Goal: Check status: Check status

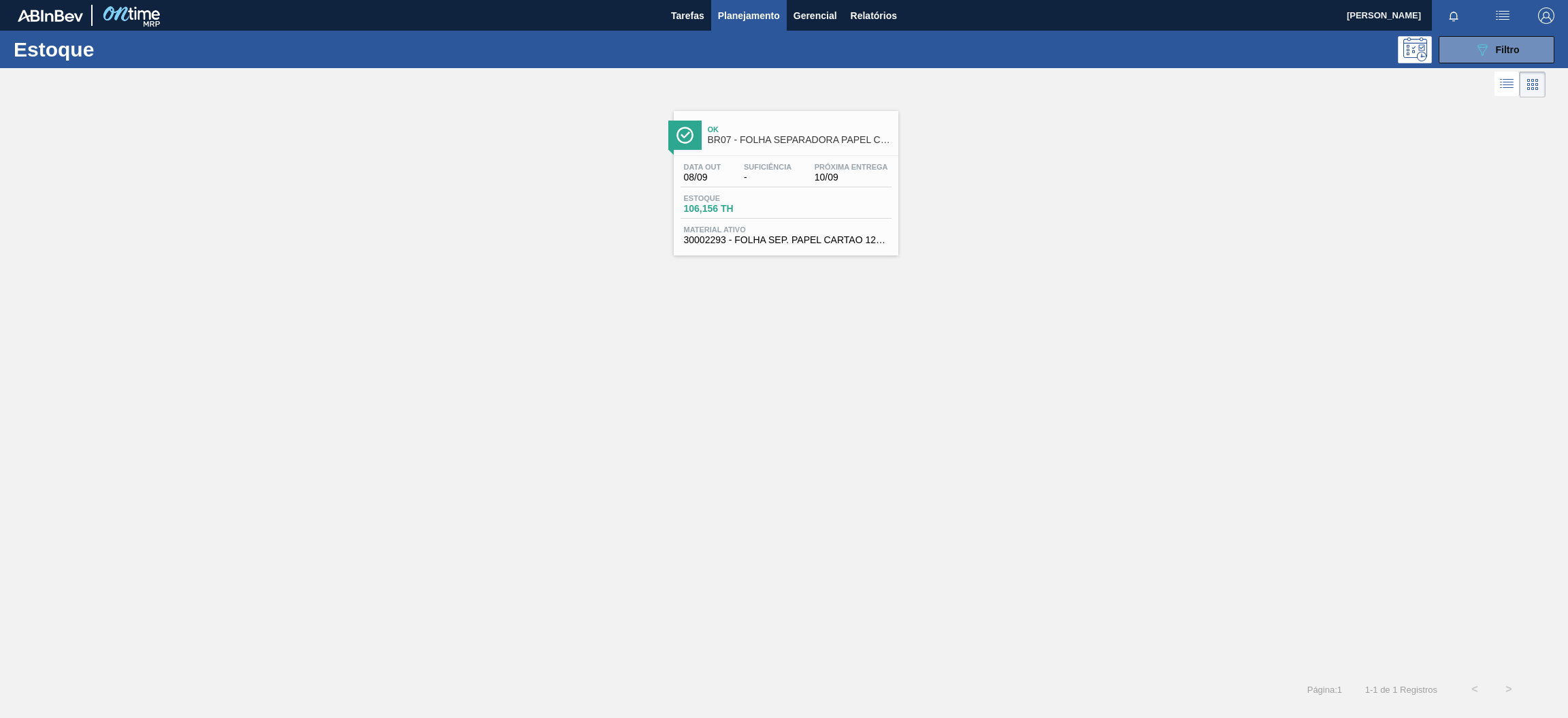
click at [815, 144] on span "BR07 - FOLHA SEPARADORA PAPEL CARTÃO" at bounding box center [799, 140] width 184 height 10
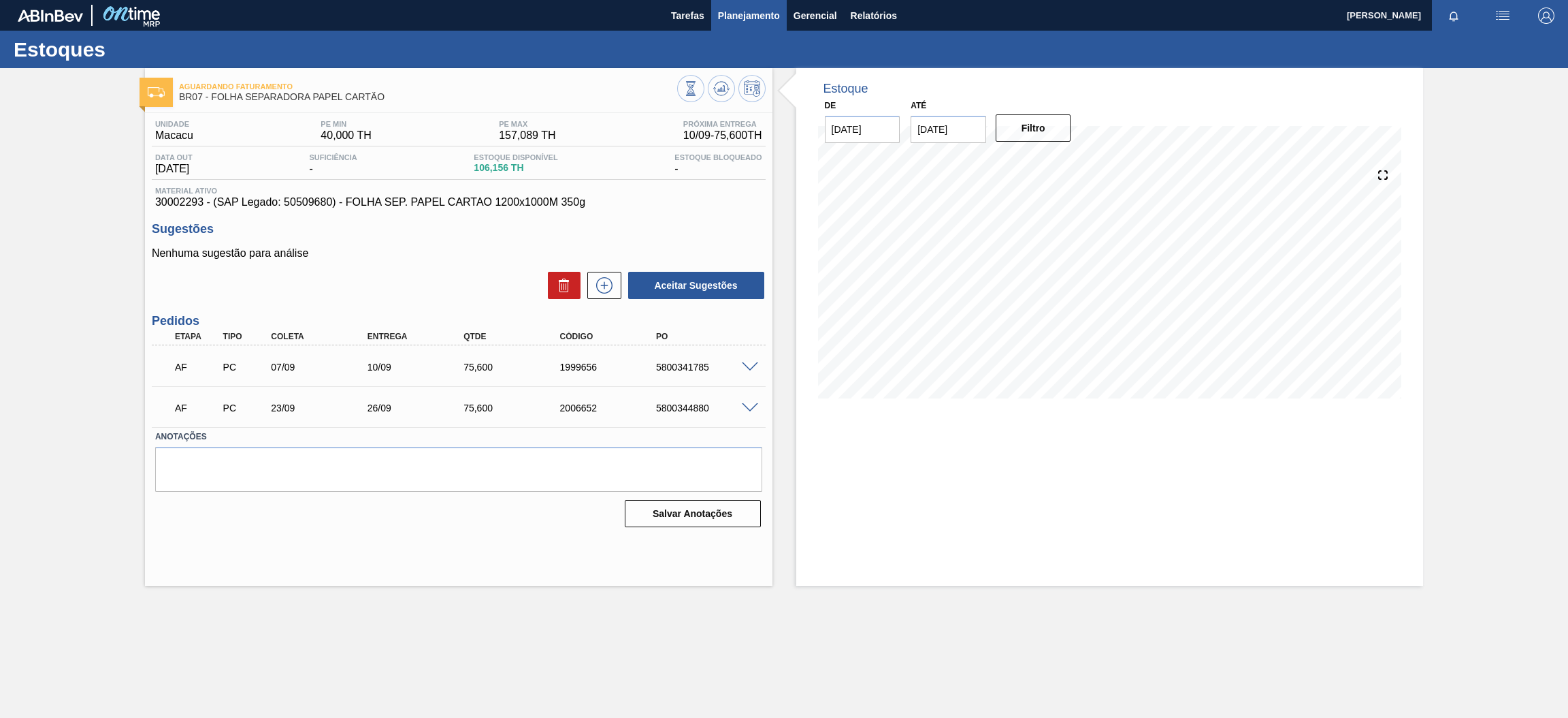
click at [739, 24] on button "Planejamento" at bounding box center [749, 15] width 76 height 30
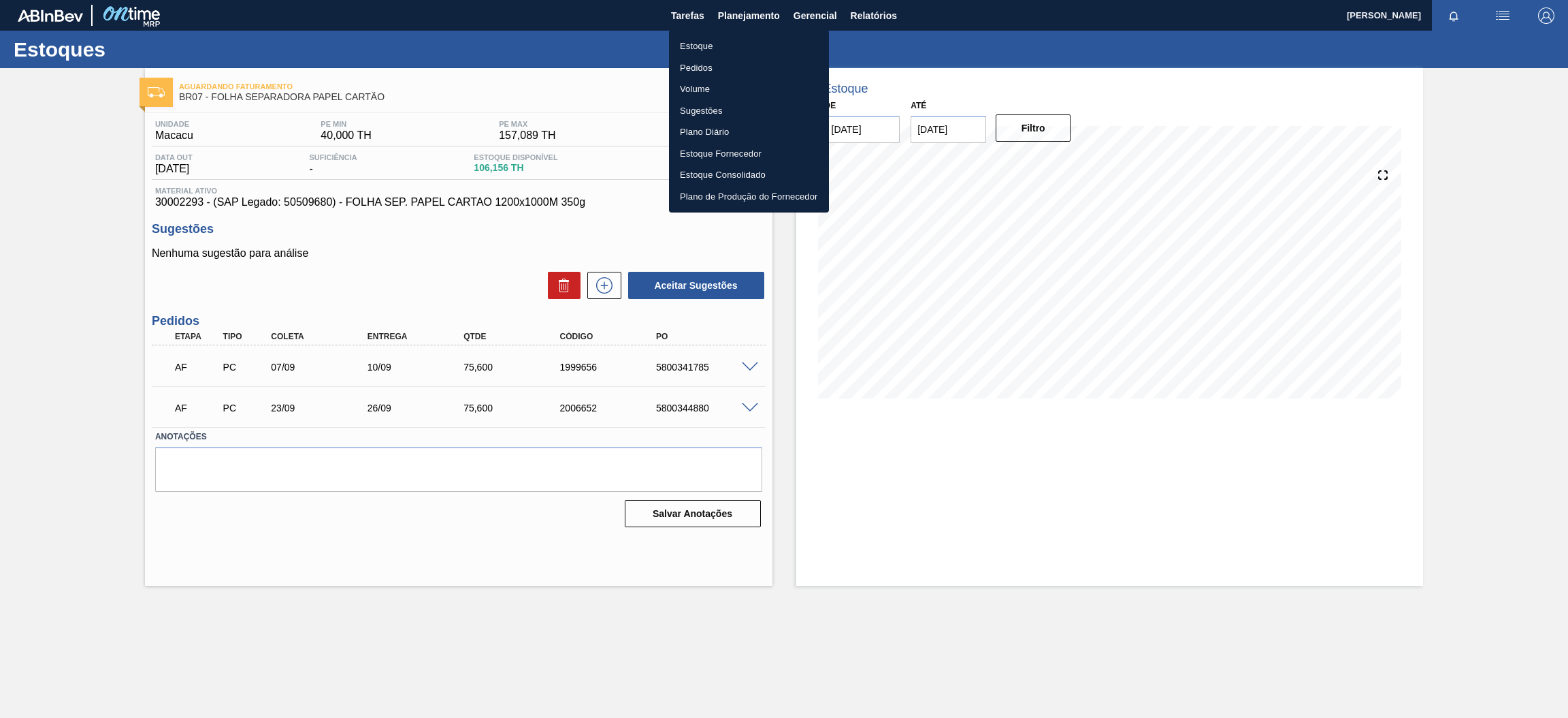
click at [717, 39] on li "Estoque" at bounding box center [748, 46] width 160 height 22
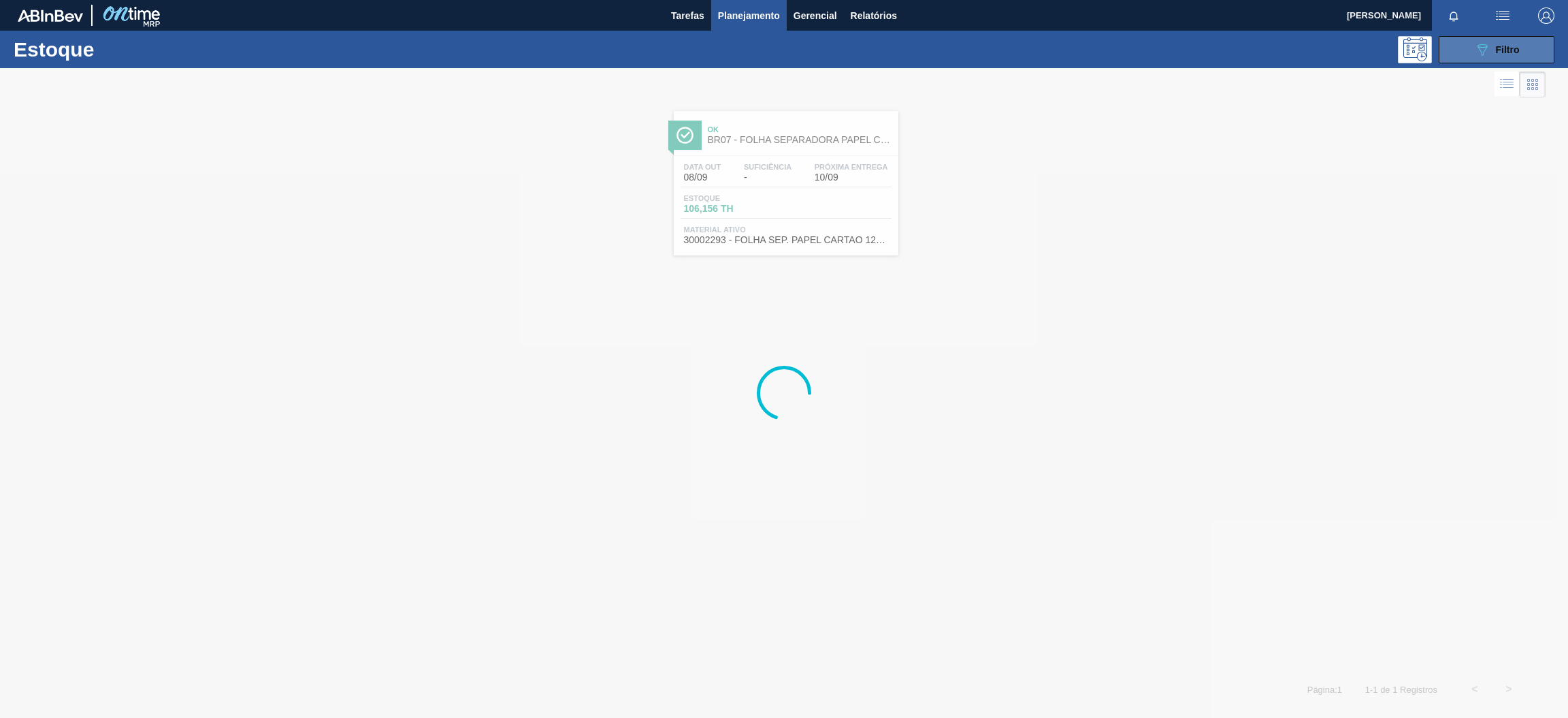
click at [1514, 48] on span "Filtro" at bounding box center [1508, 50] width 24 height 11
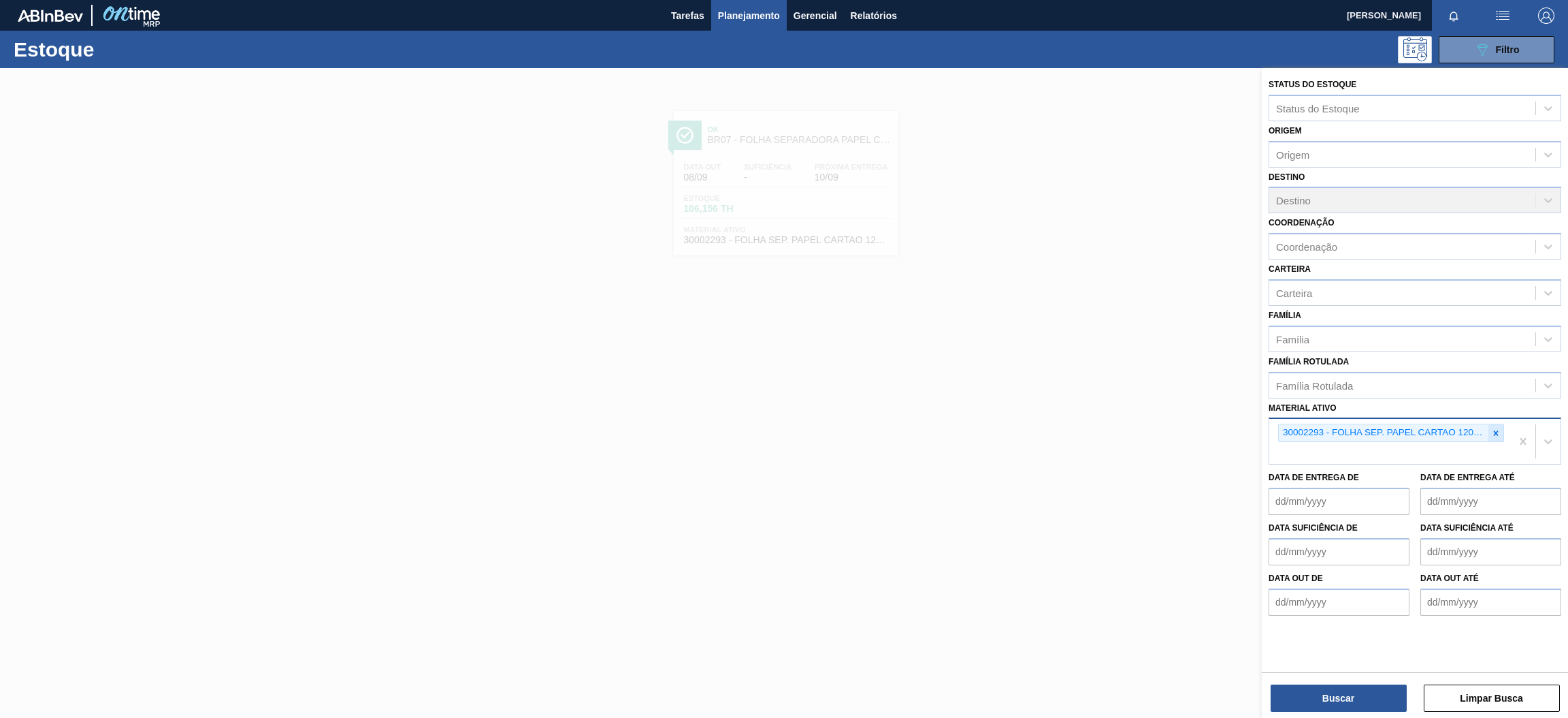
click at [1494, 432] on icon at bounding box center [1496, 432] width 5 height 5
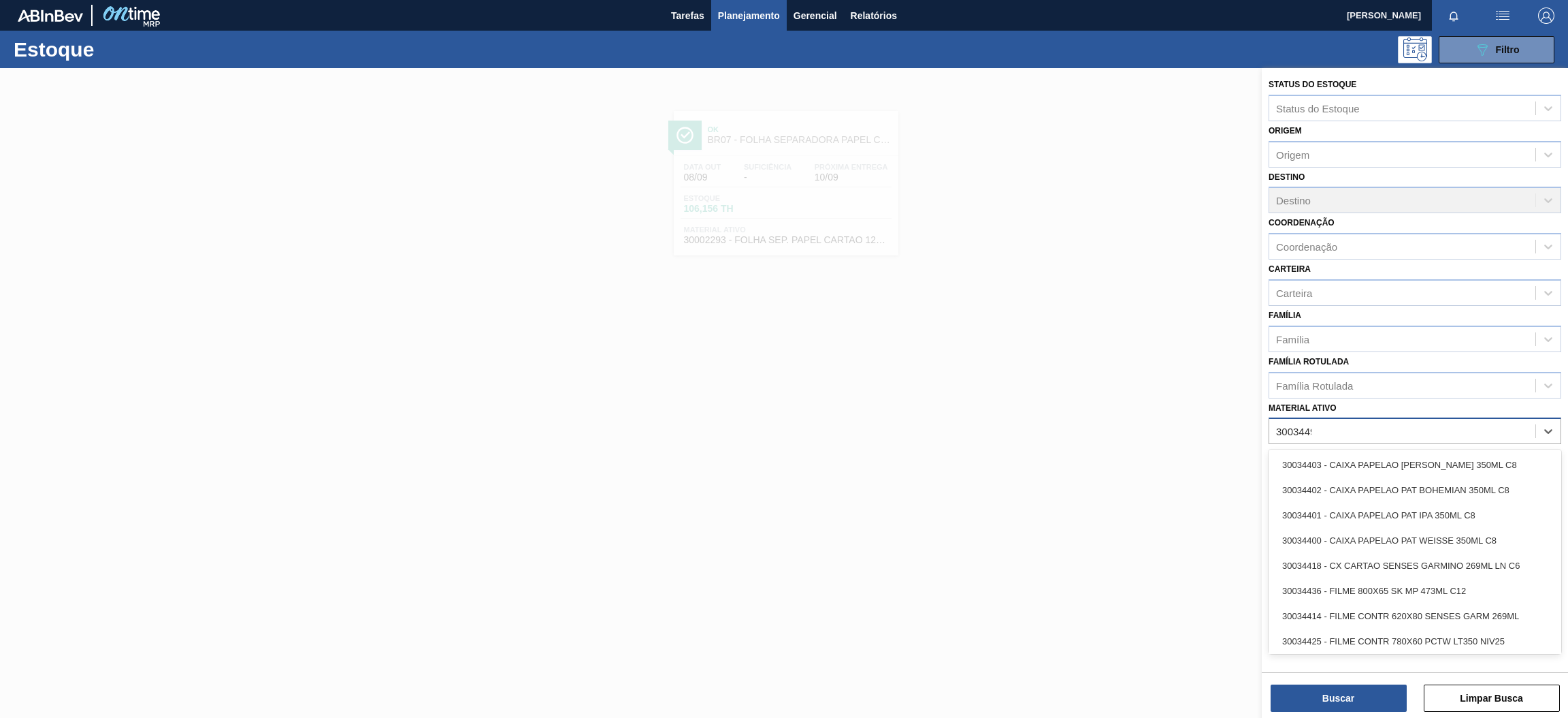
type ativo "30034490"
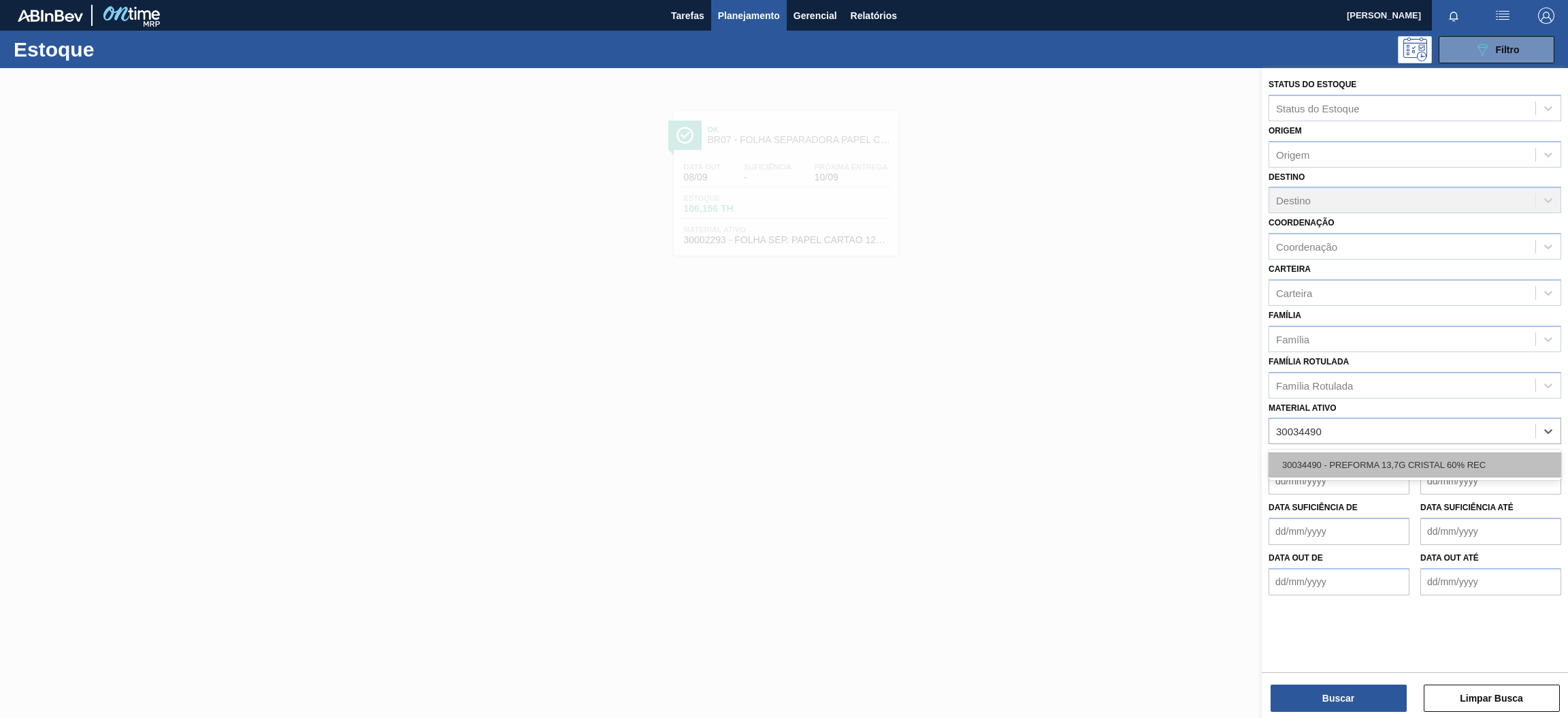
click at [1399, 452] on div "30034490 - PREFORMA 13,7G CRISTAL 60% REC" at bounding box center [1415, 464] width 293 height 25
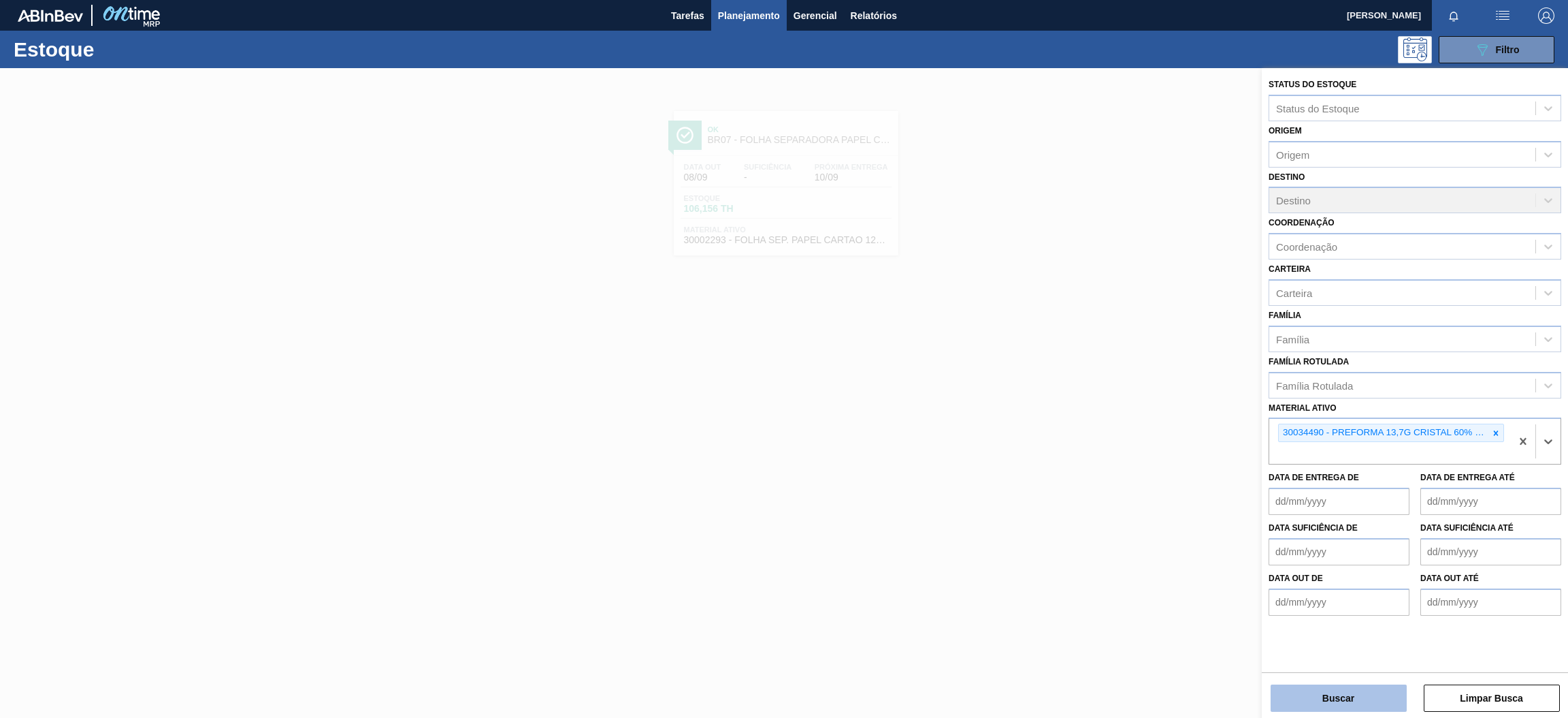
click at [1319, 705] on button "Buscar" at bounding box center [1338, 698] width 136 height 27
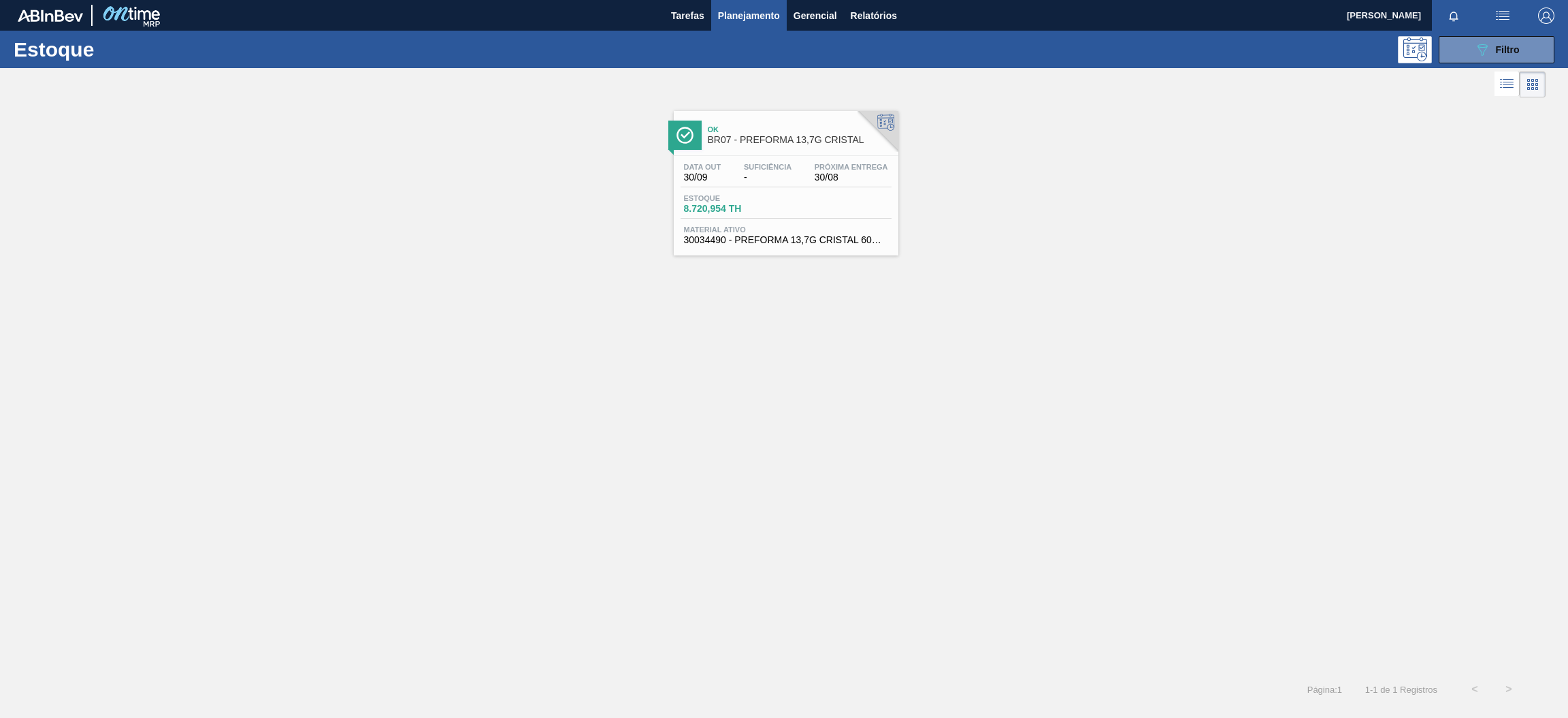
click at [815, 133] on span "Ok" at bounding box center [799, 129] width 184 height 8
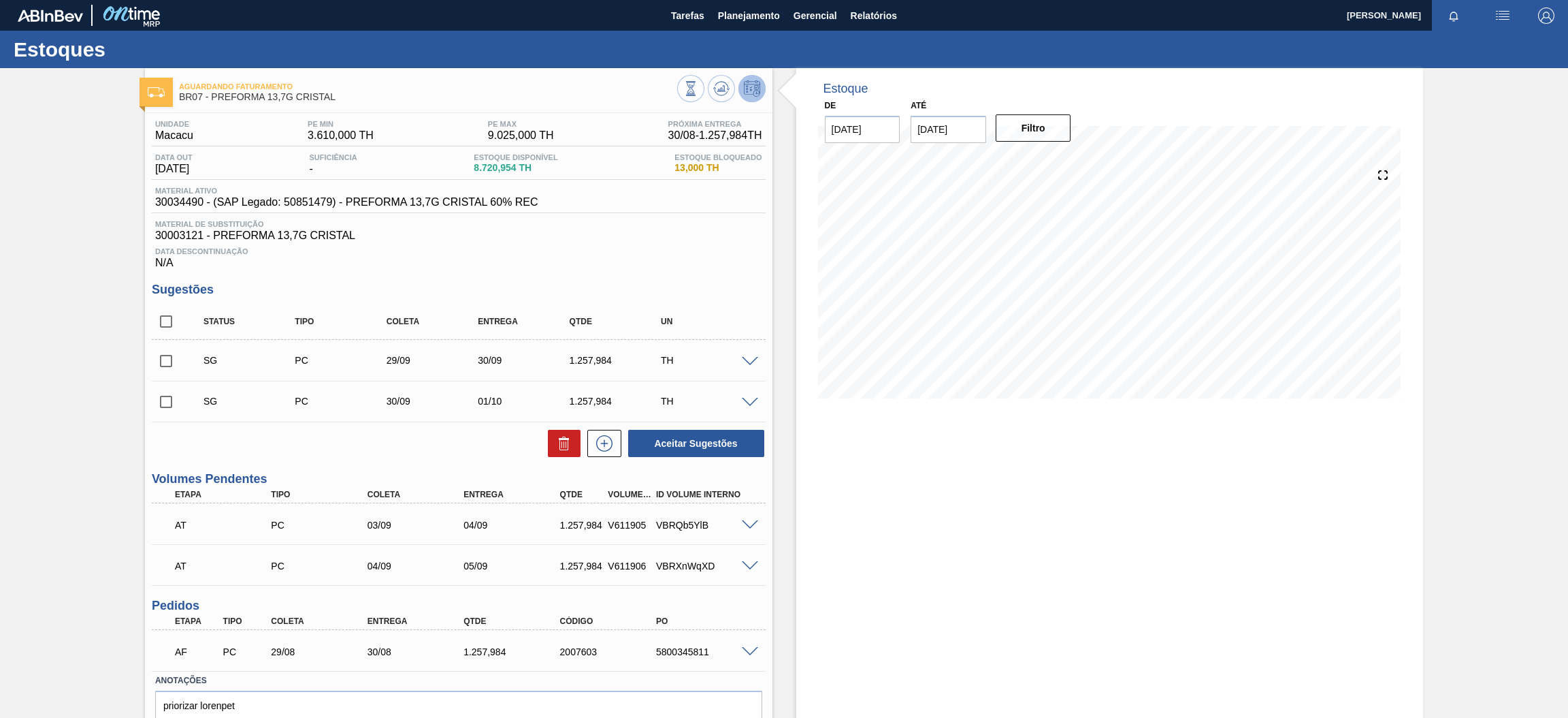
click at [1526, 163] on div "Aguardando Faturamento BR07 - PREFORMA 13,7G CRISTAL Unidade Macacu PE MIN 3.61…" at bounding box center [784, 425] width 1568 height 714
click at [746, 14] on span "Planejamento" at bounding box center [749, 16] width 62 height 17
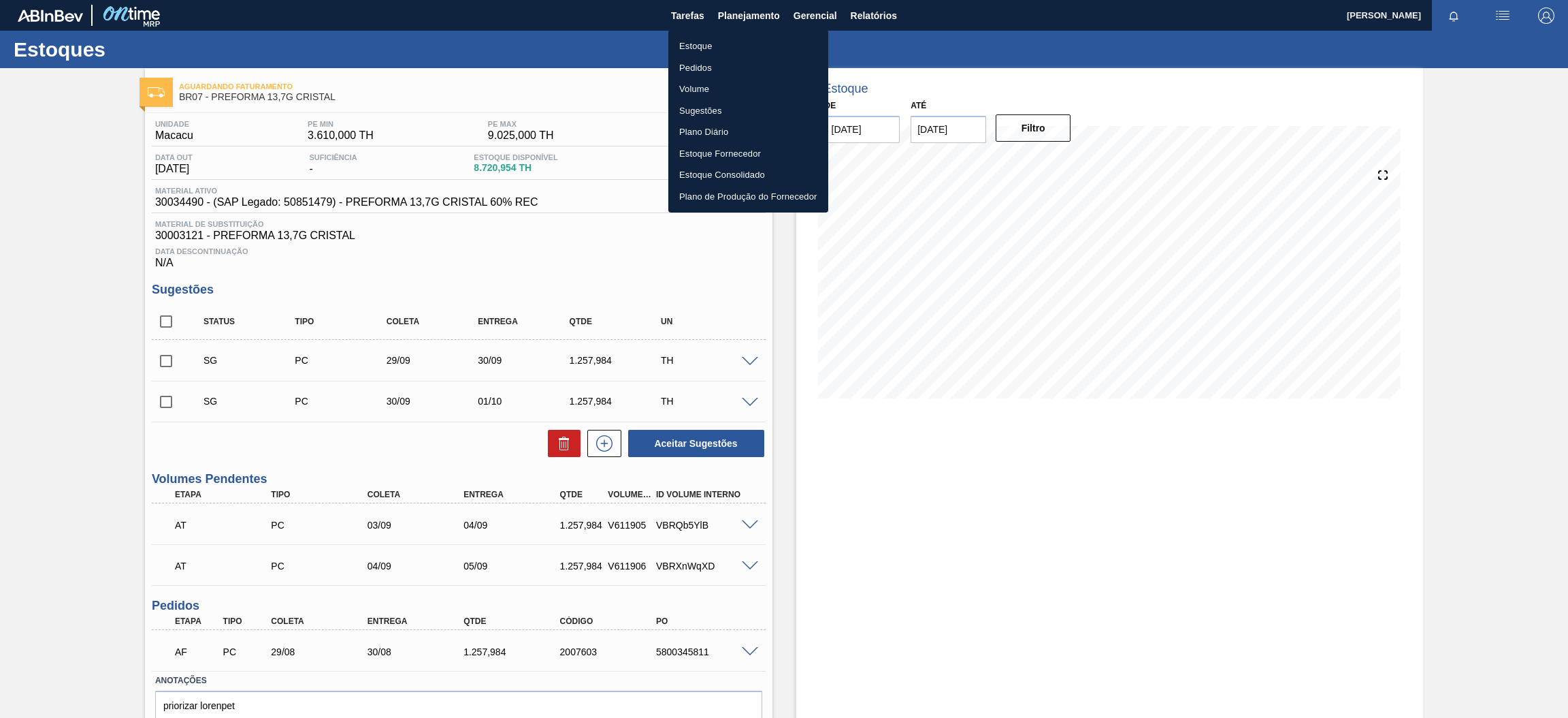
click at [700, 39] on li "Estoque" at bounding box center [748, 46] width 160 height 22
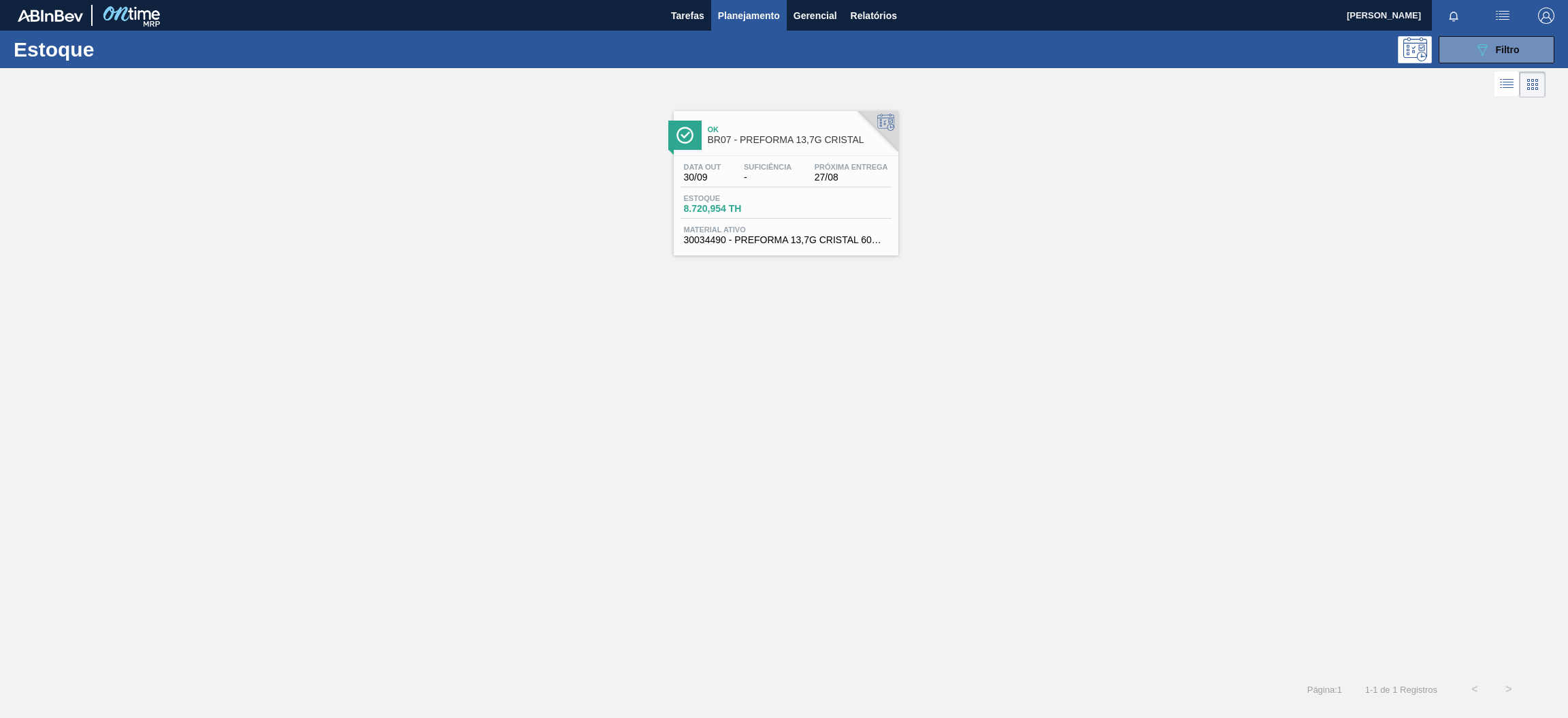
click at [819, 135] on span "BR07 - PREFORMA 13,7G CRISTAL" at bounding box center [799, 140] width 184 height 10
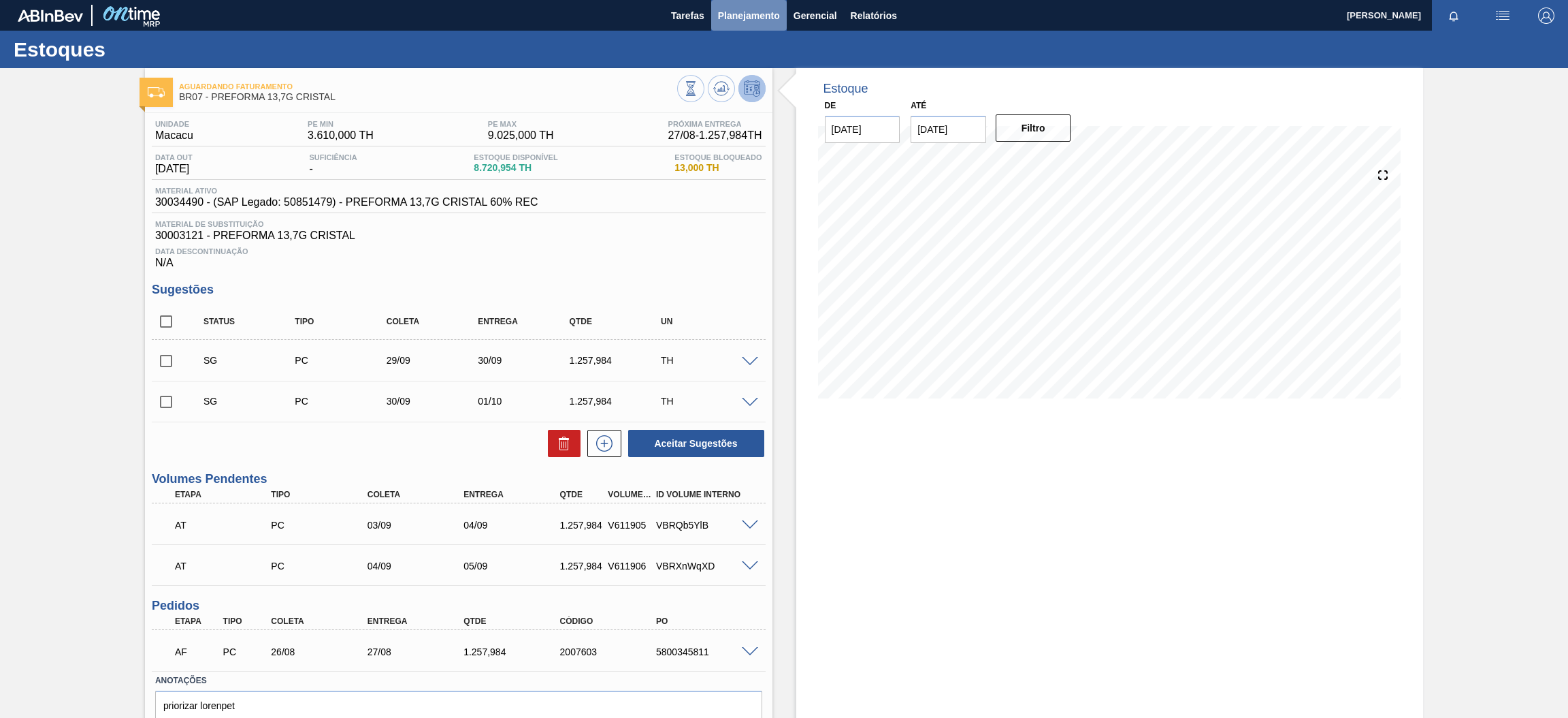
click at [745, 11] on span "Planejamento" at bounding box center [749, 16] width 62 height 17
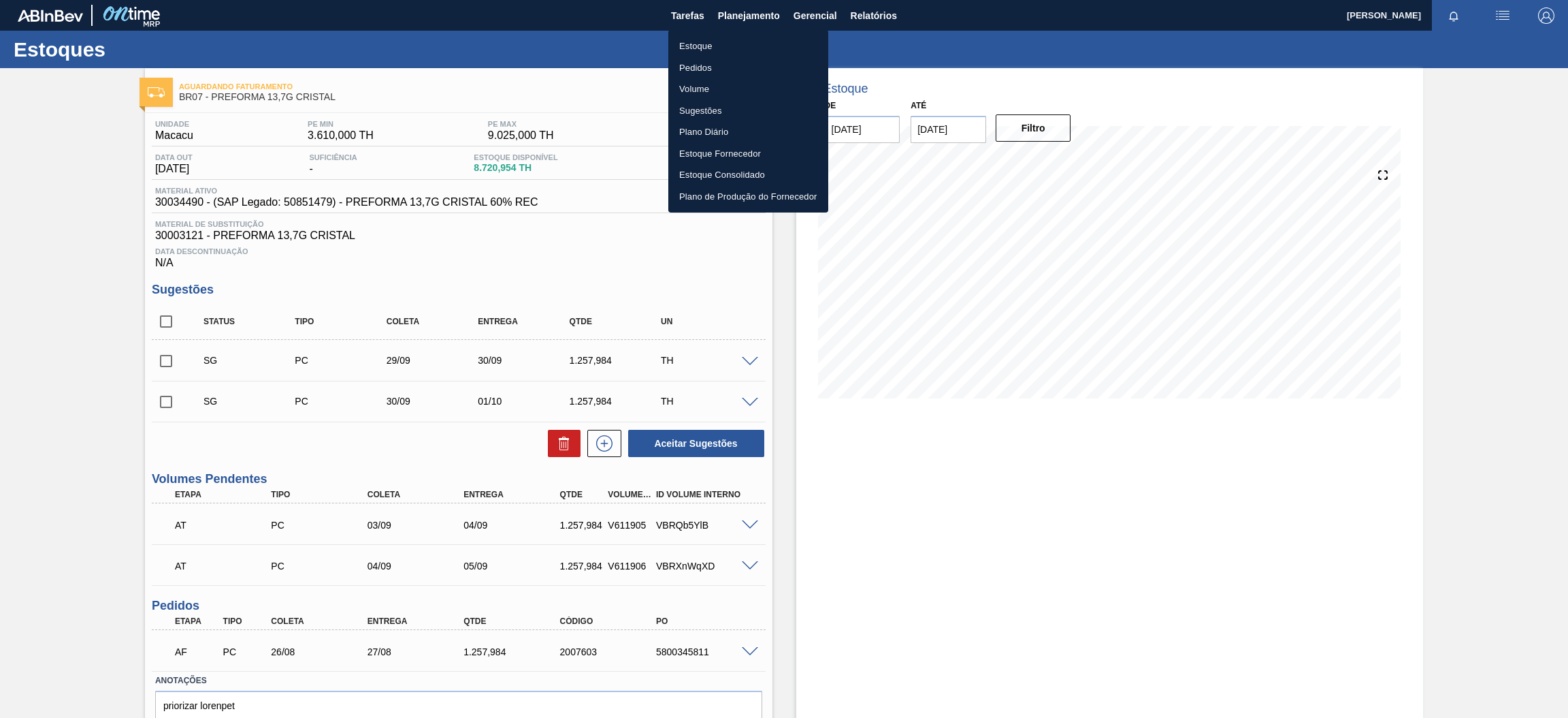
click at [694, 83] on li "Volume" at bounding box center [748, 90] width 160 height 22
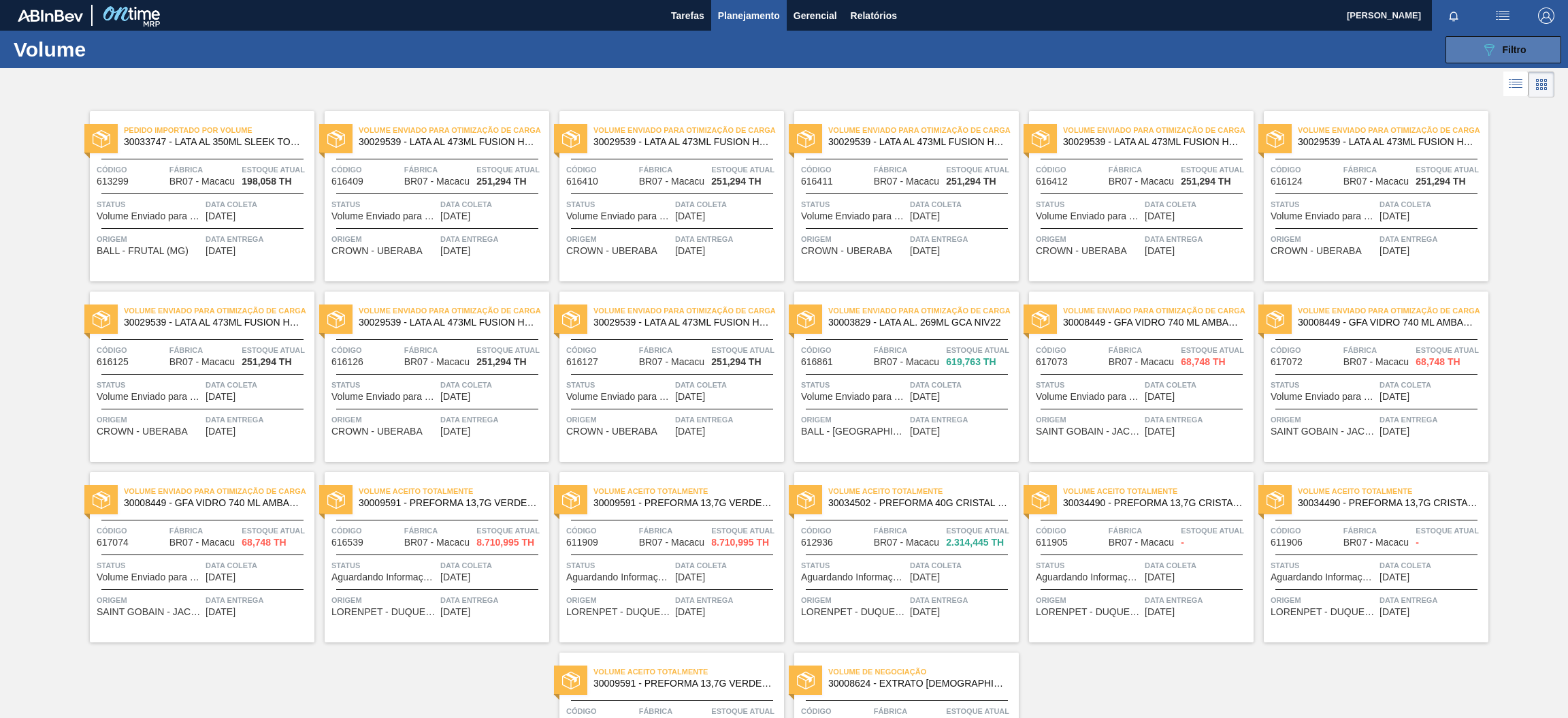
click at [1502, 44] on span "Filtro" at bounding box center [1514, 50] width 24 height 11
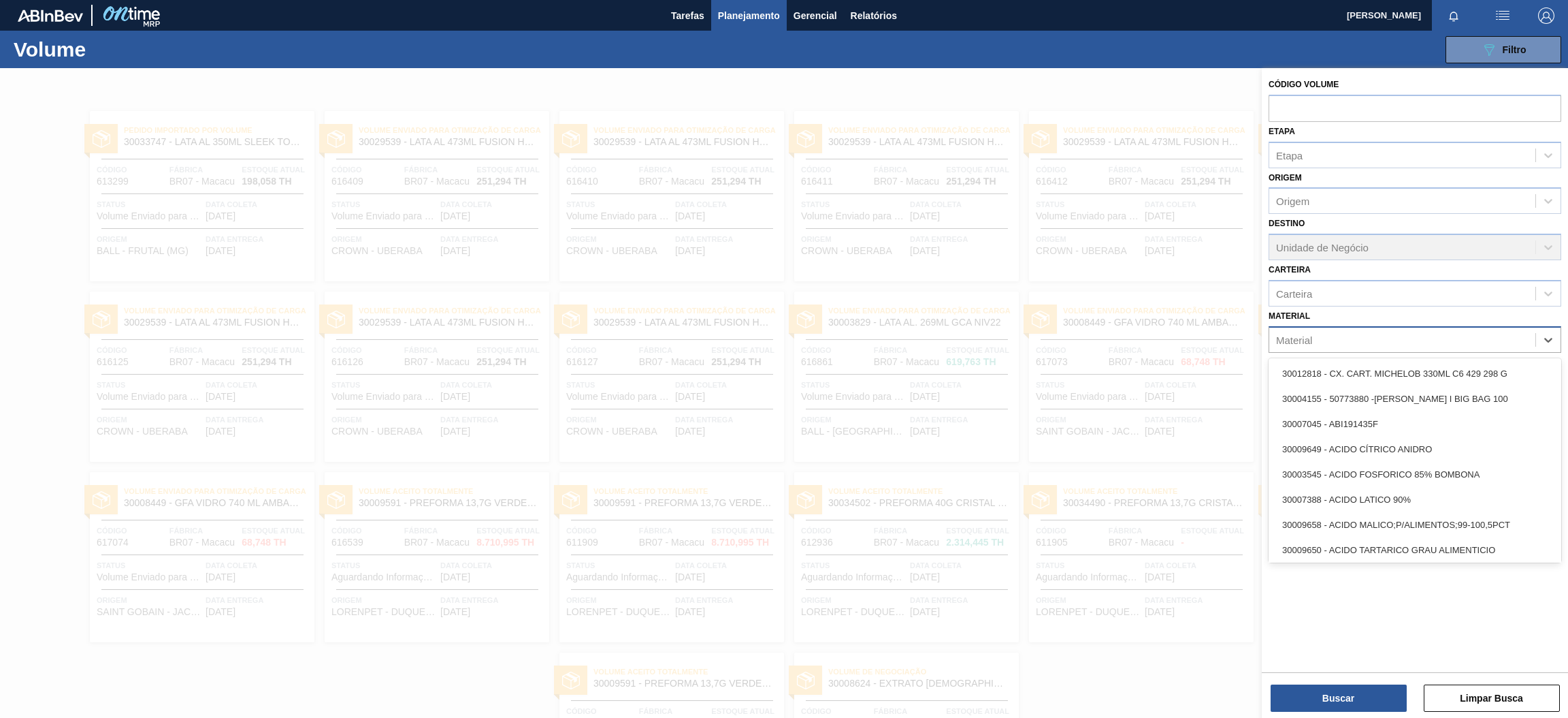
click at [1377, 333] on div "Material" at bounding box center [1403, 339] width 266 height 19
type input "3000959"
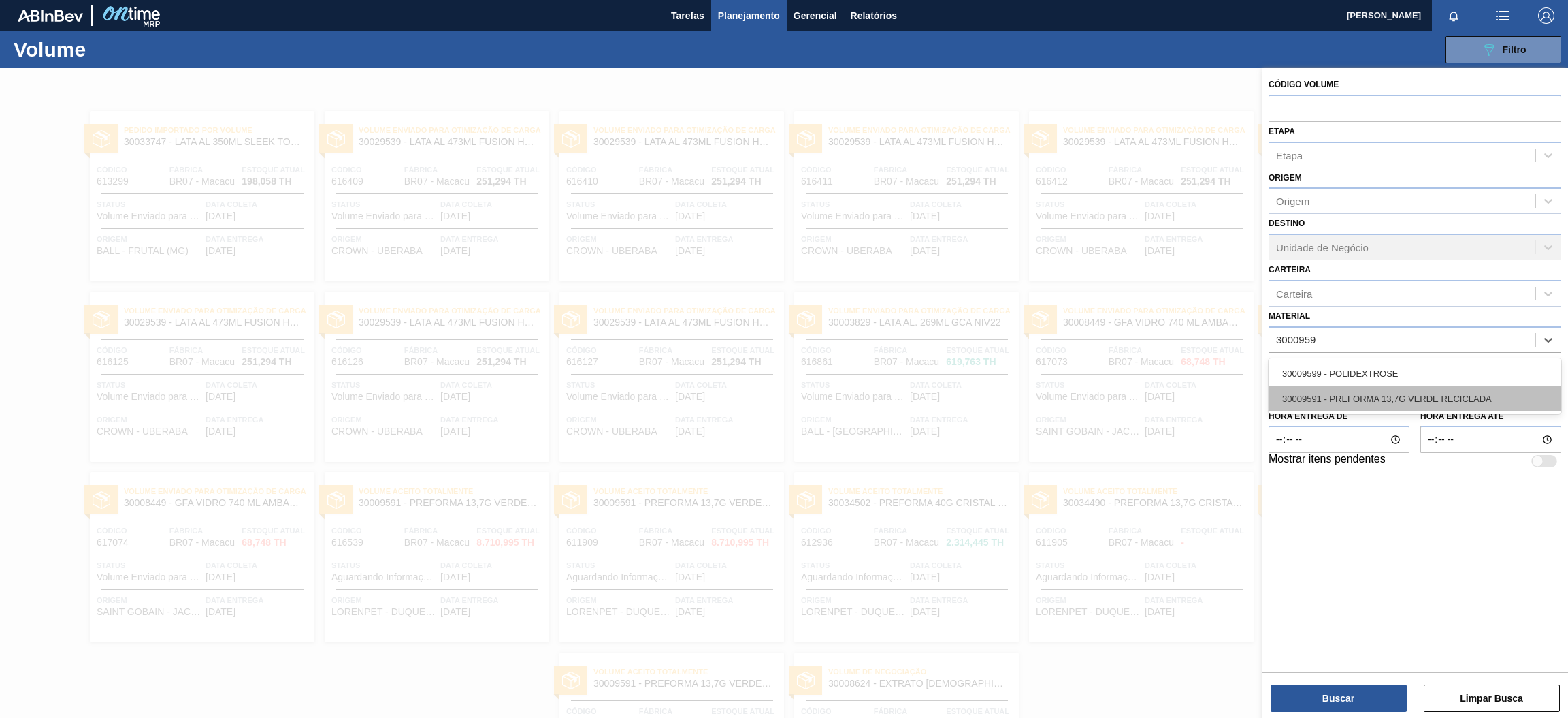
click at [1378, 400] on div "30009591 - PREFORMA 13,7G VERDE RECICLADA" at bounding box center [1415, 398] width 293 height 25
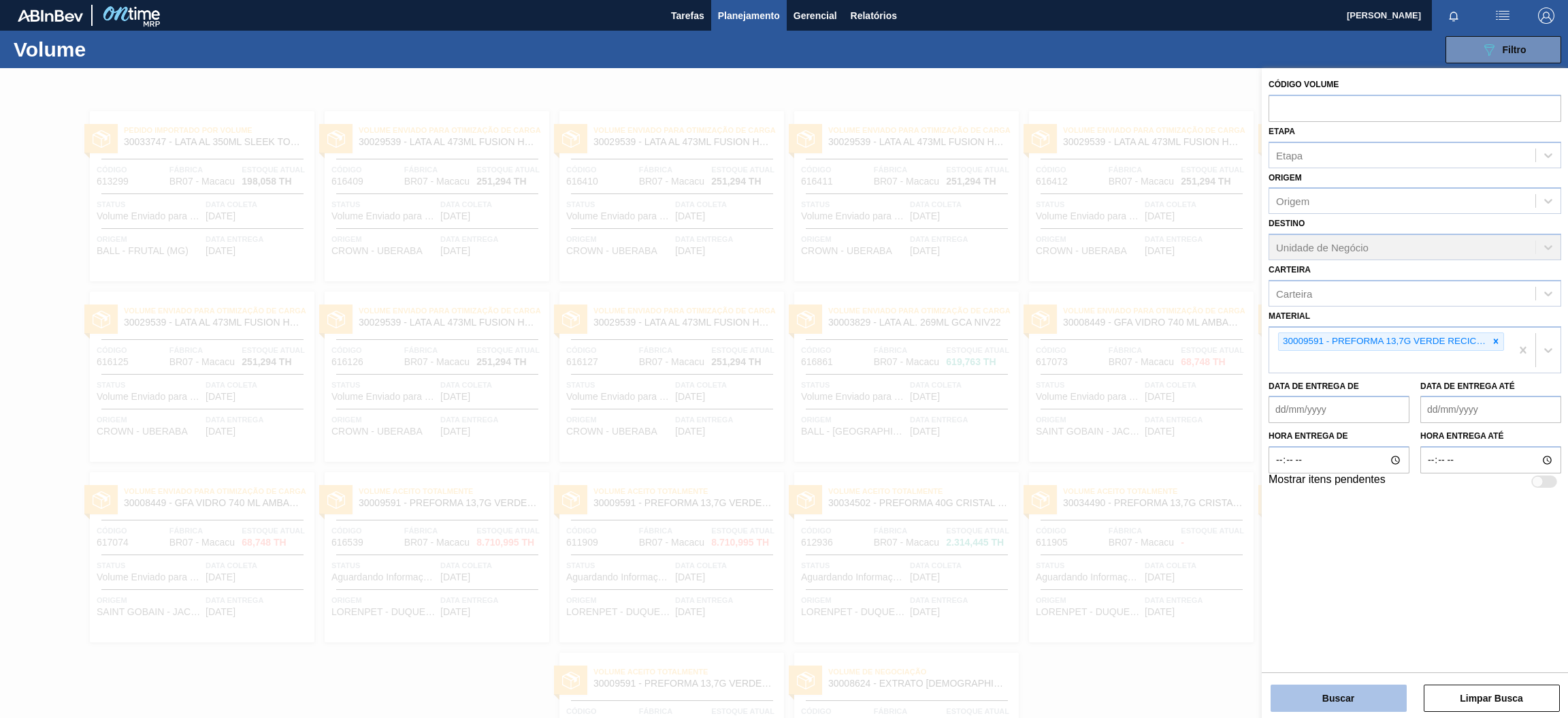
click at [1373, 702] on button "Buscar" at bounding box center [1338, 698] width 136 height 27
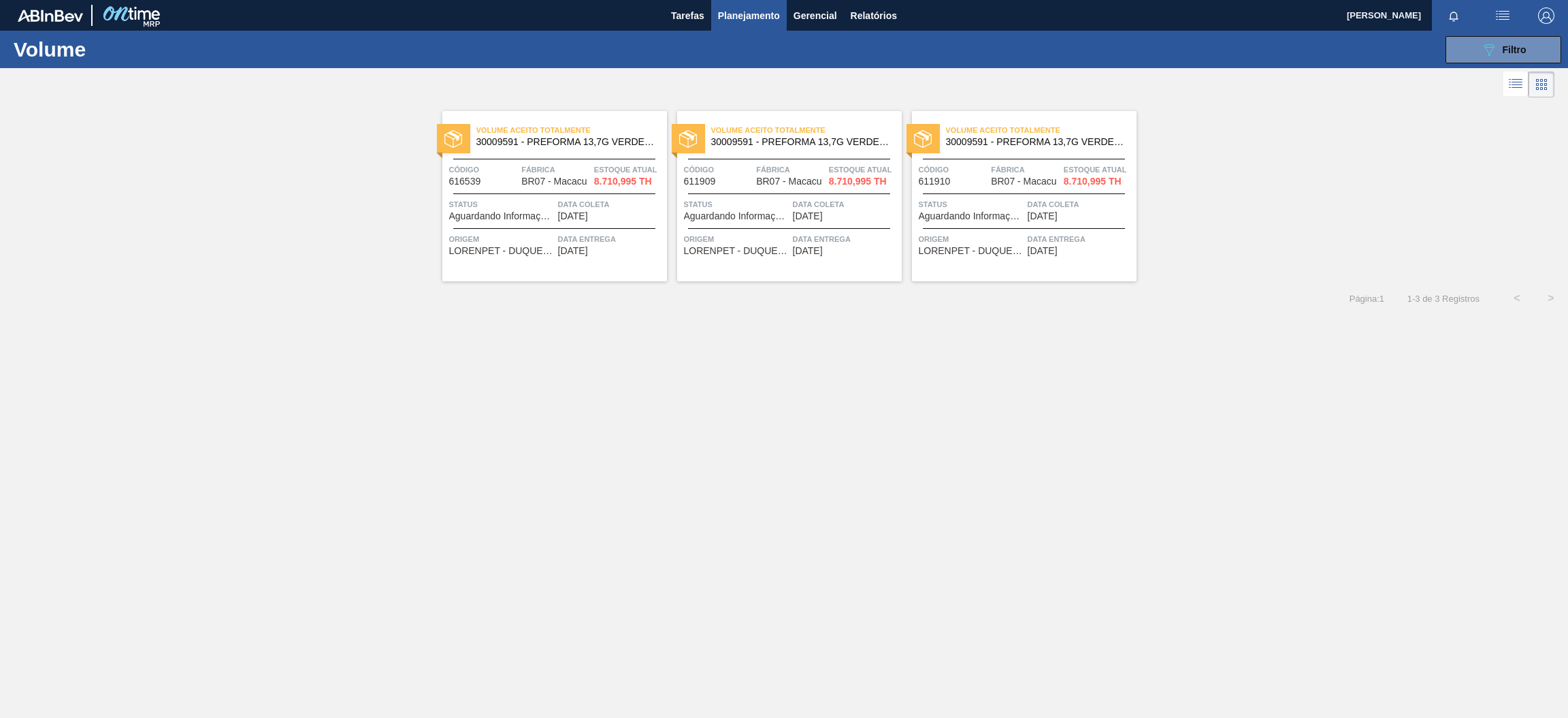
click at [544, 152] on div "Volume Aceito Totalmente 30009591 - PREFORMA 13,7G VERDE RECICLADA" at bounding box center [554, 136] width 224 height 30
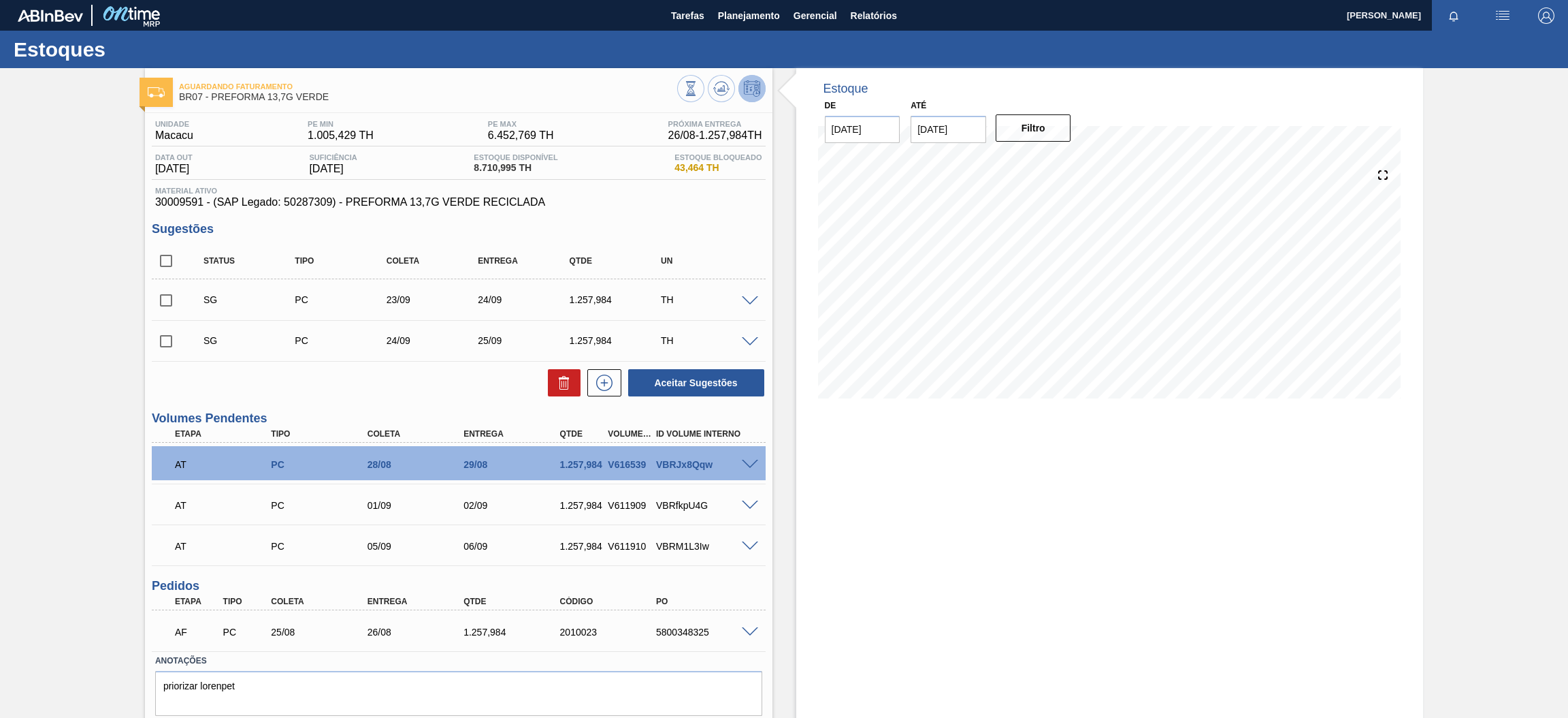
click at [934, 530] on div "Estoque De [DATE] Até [DATE] Filtro" at bounding box center [1110, 416] width 628 height 695
drag, startPoint x: 1138, startPoint y: 542, endPoint x: 1129, endPoint y: 542, distance: 9.0
click at [1132, 542] on div "Estoque De [DATE] Até [DATE] Filtro" at bounding box center [1110, 416] width 628 height 695
click at [736, 18] on span "Planejamento" at bounding box center [749, 16] width 62 height 17
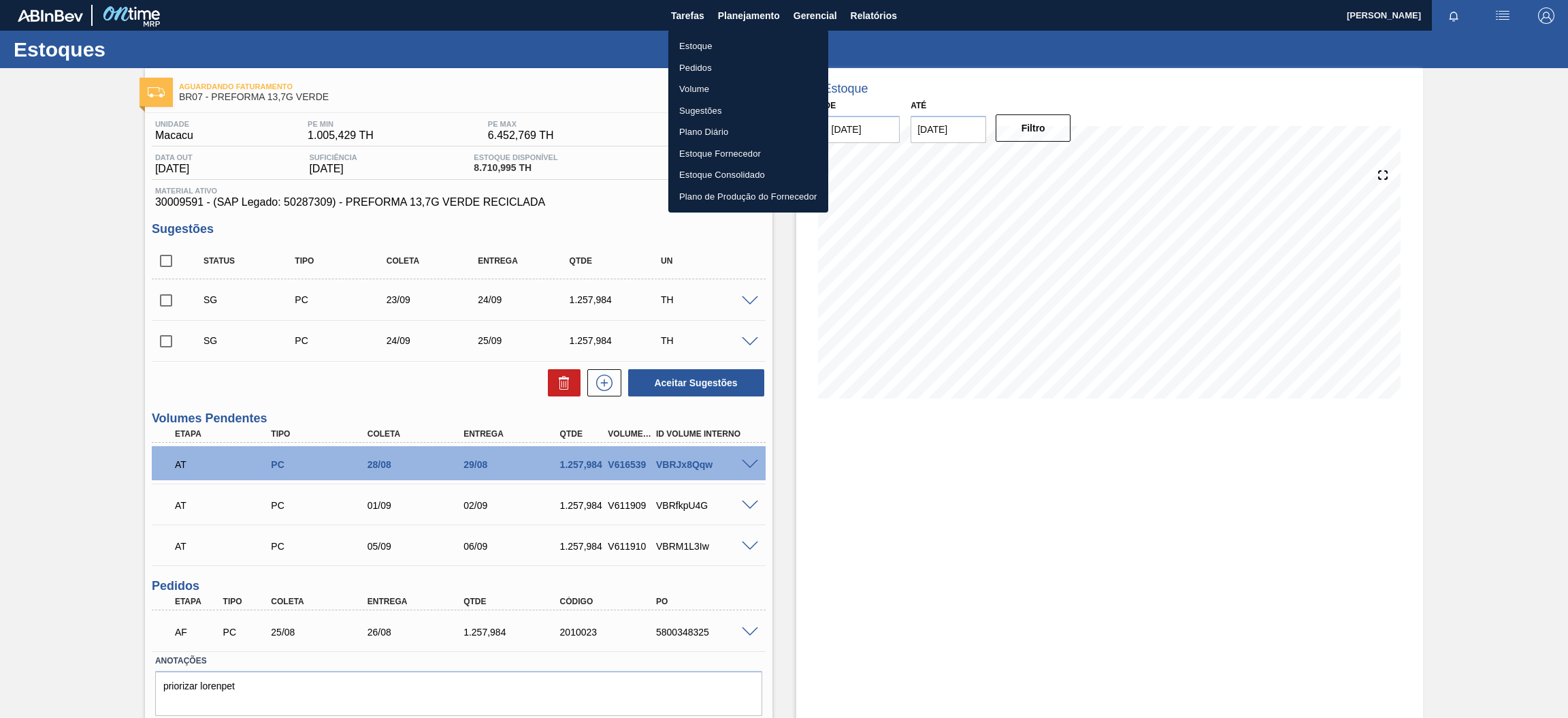
click at [693, 63] on li "Pedidos" at bounding box center [748, 68] width 160 height 22
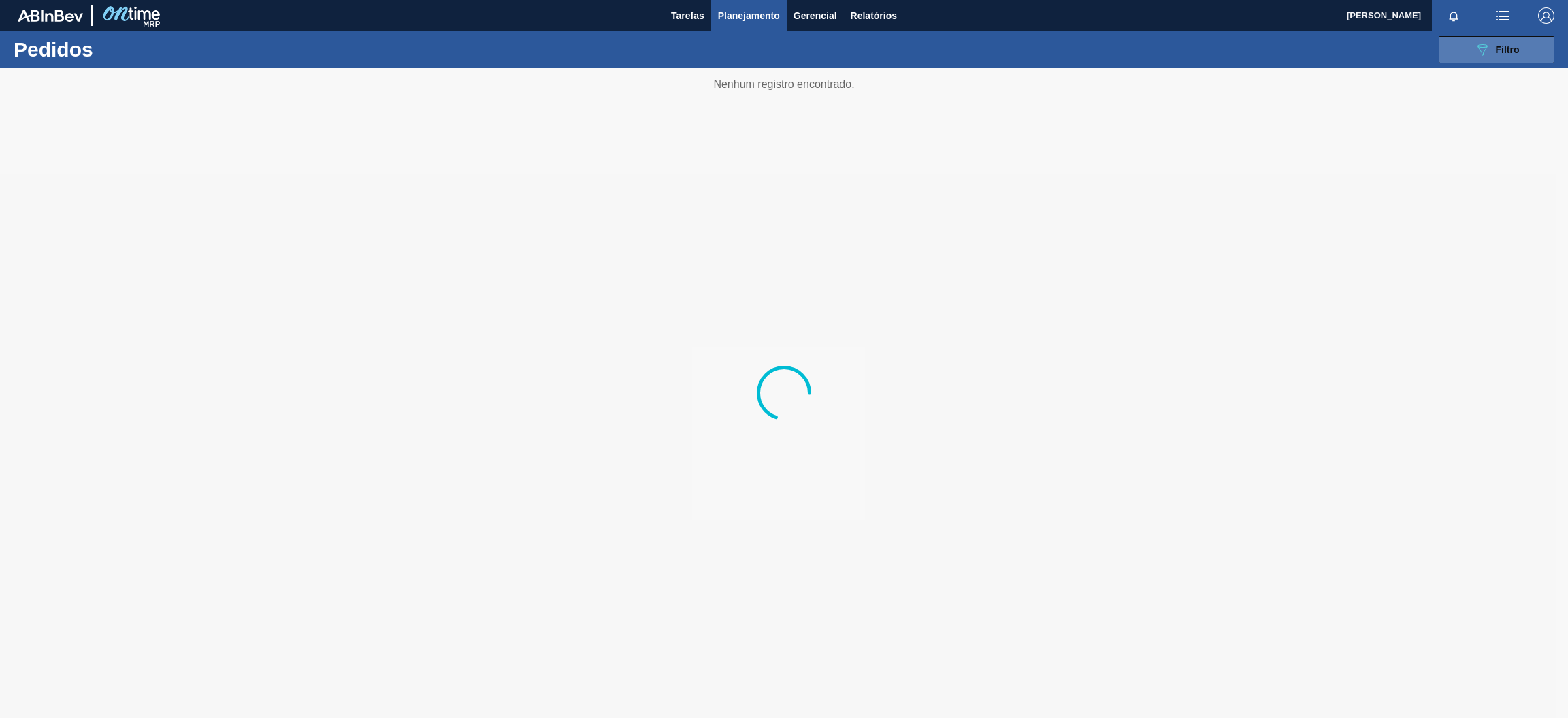
click at [1502, 47] on span "Filtro" at bounding box center [1508, 50] width 24 height 11
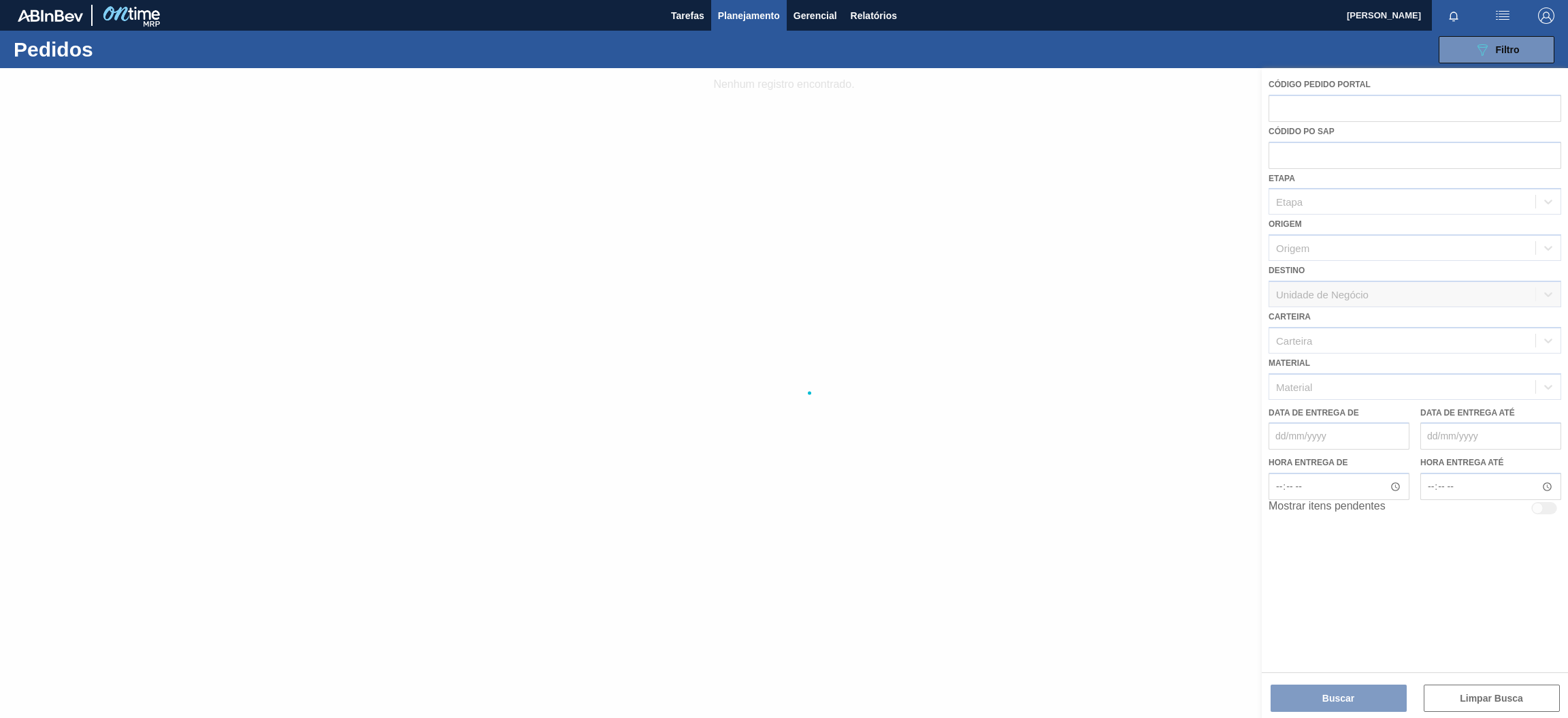
click at [1322, 385] on div at bounding box center [784, 393] width 1568 height 650
click at [1323, 385] on div at bounding box center [784, 393] width 1568 height 650
click at [1350, 378] on div at bounding box center [784, 393] width 1568 height 650
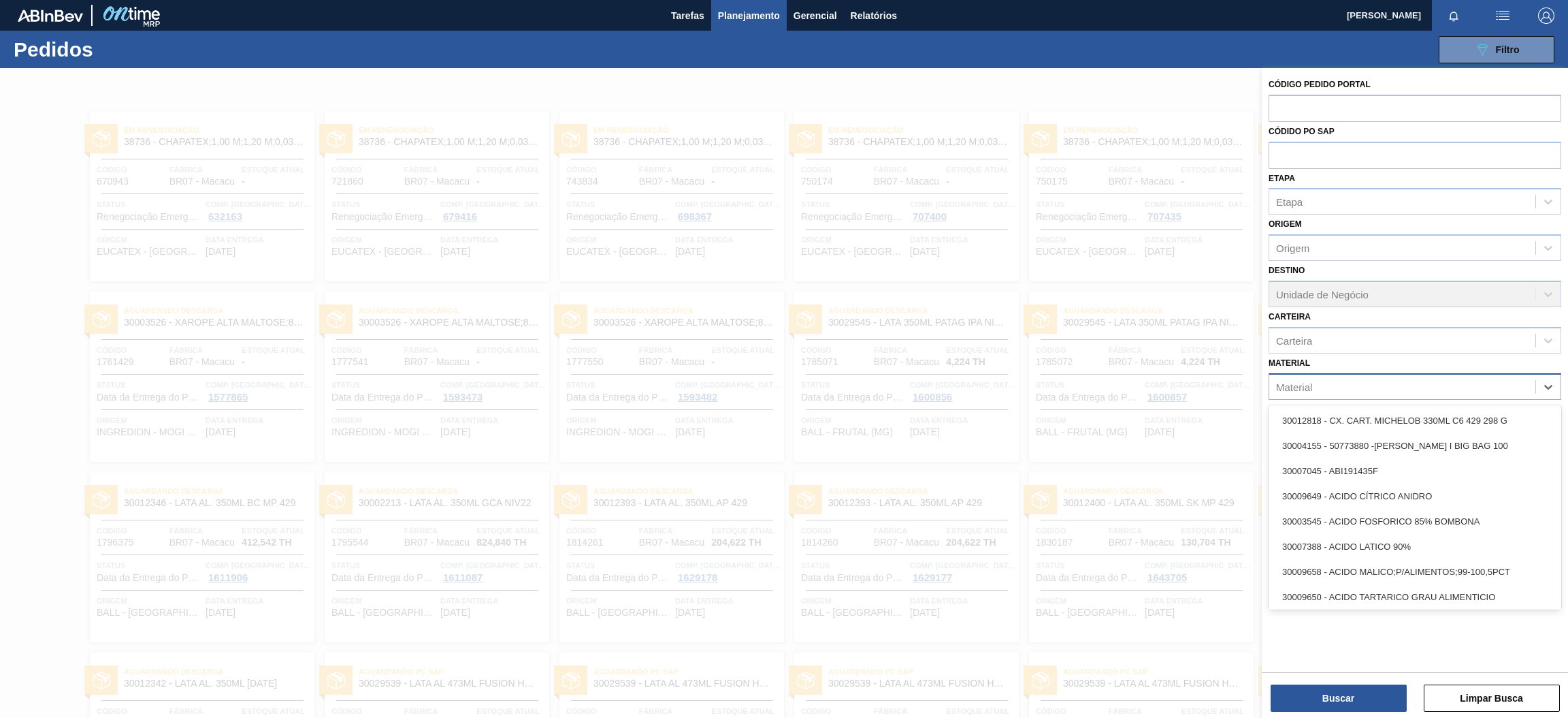
click at [1361, 385] on div "Material" at bounding box center [1403, 386] width 266 height 19
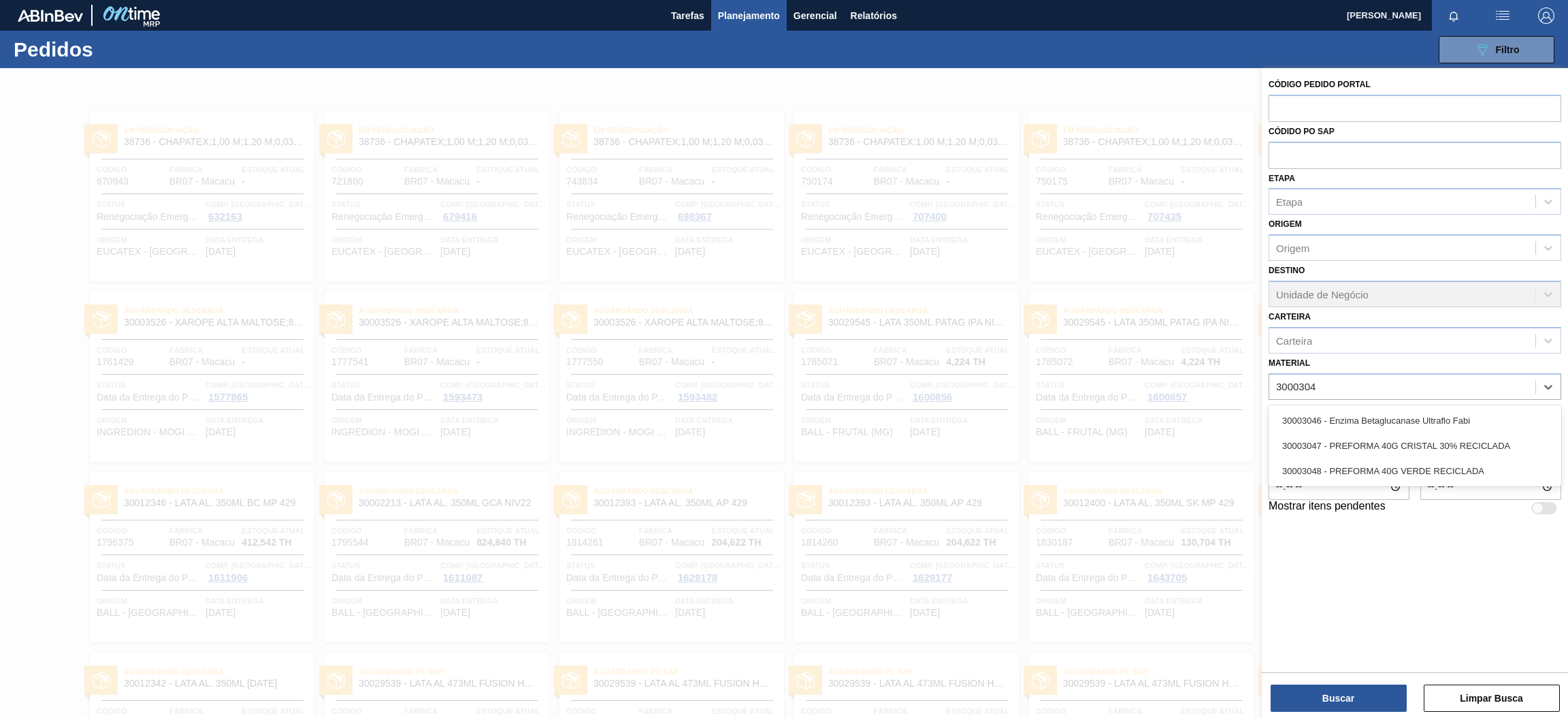
type input "30003048"
click at [1381, 423] on div "30003048 - PREFORMA 40G VERDE RECICLADA" at bounding box center [1415, 420] width 293 height 25
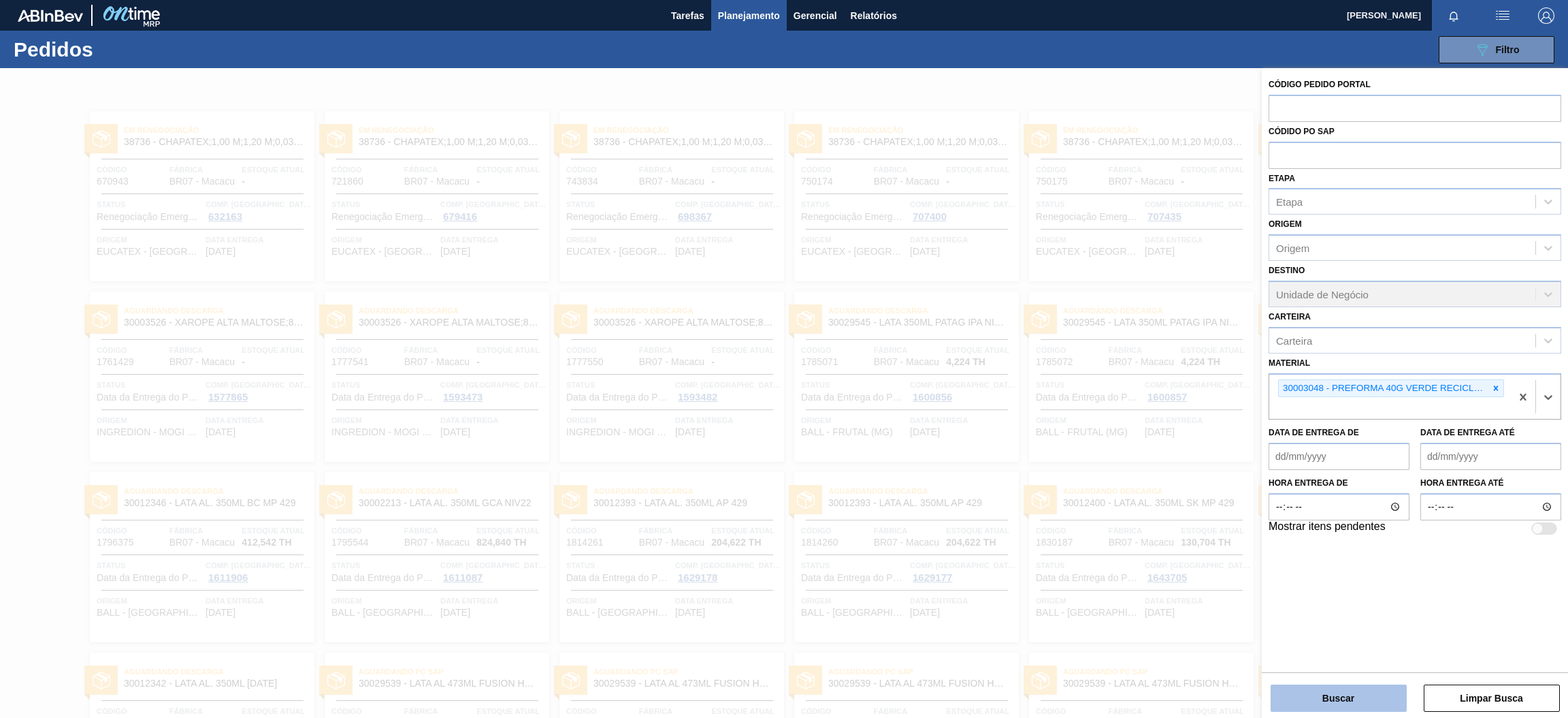
click at [1350, 693] on button "Buscar" at bounding box center [1338, 698] width 136 height 27
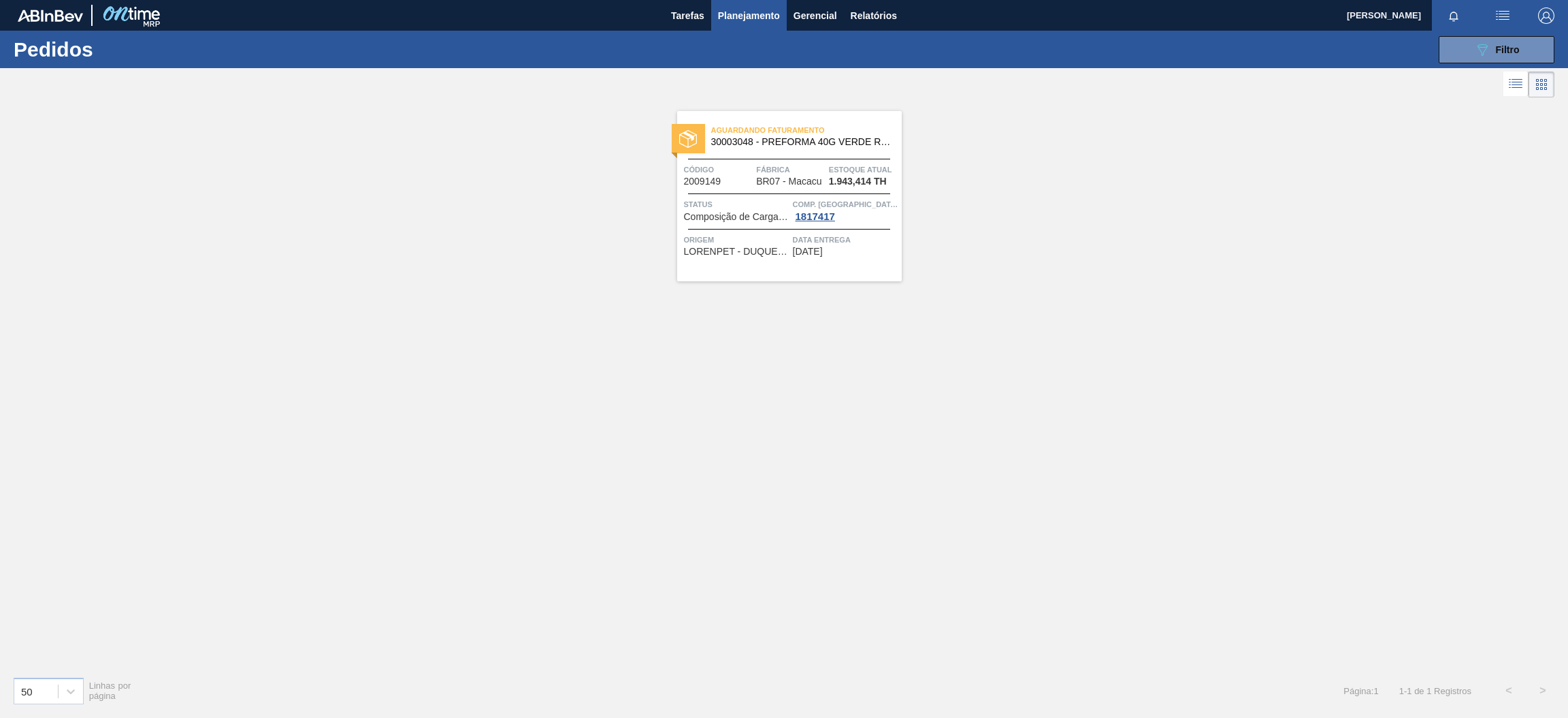
click at [806, 132] on span "Aguardando Faturamento" at bounding box center [806, 129] width 190 height 14
